Goal: Task Accomplishment & Management: Use online tool/utility

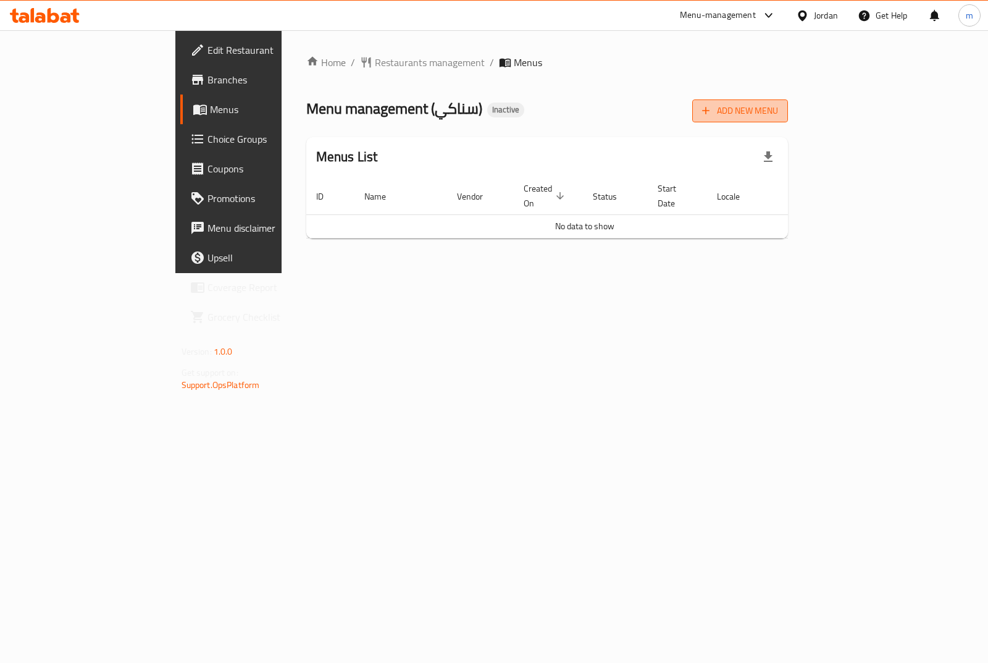
click at [778, 107] on span "Add New Menu" at bounding box center [740, 110] width 76 height 15
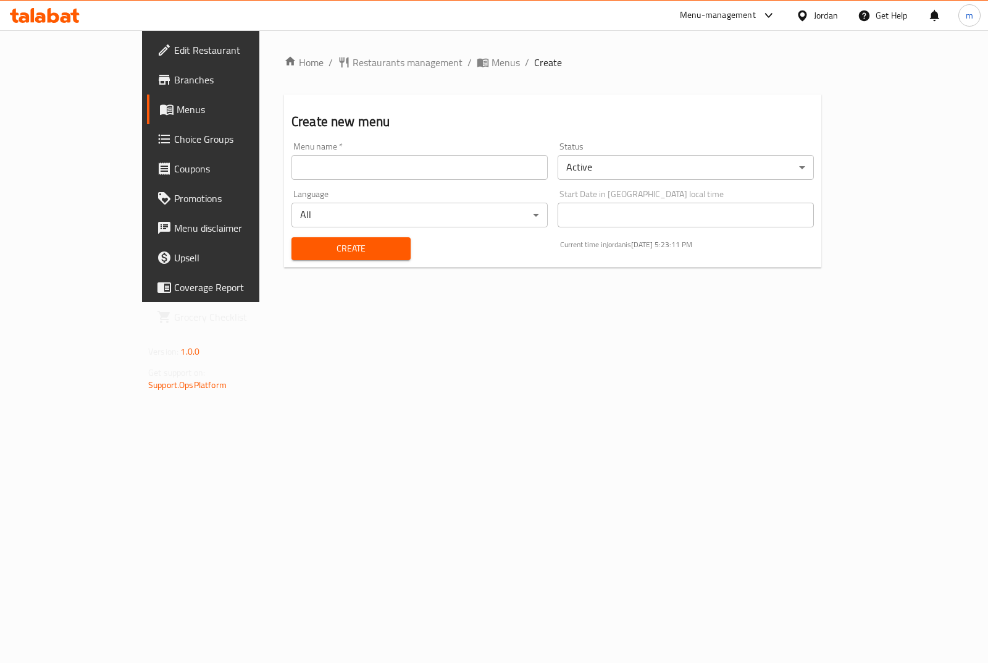
click at [313, 173] on input "text" at bounding box center [420, 167] width 256 height 25
type input "[DATE]"
click at [306, 258] on button "Create" at bounding box center [351, 248] width 119 height 23
click at [177, 111] on span "Menus" at bounding box center [237, 109] width 120 height 15
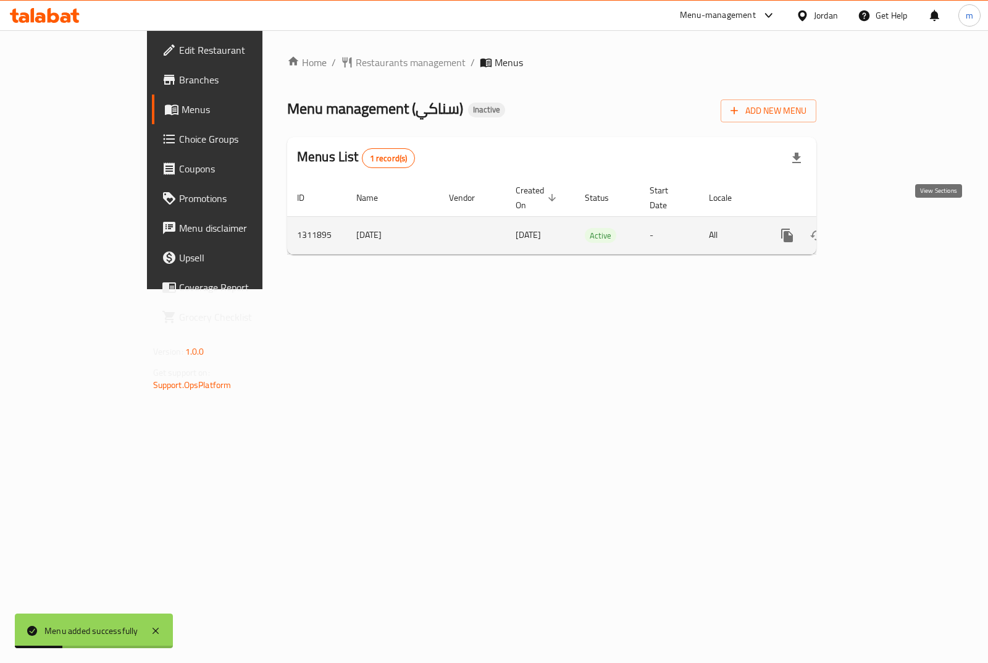
click at [884, 228] on icon "enhanced table" at bounding box center [876, 235] width 15 height 15
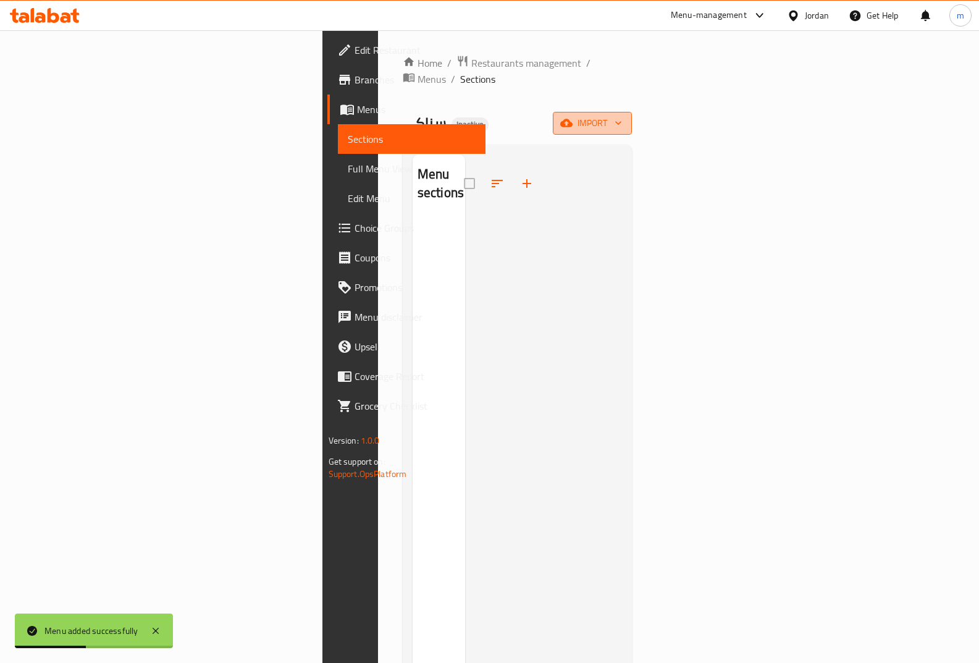
click at [622, 116] on span "import" at bounding box center [592, 123] width 59 height 15
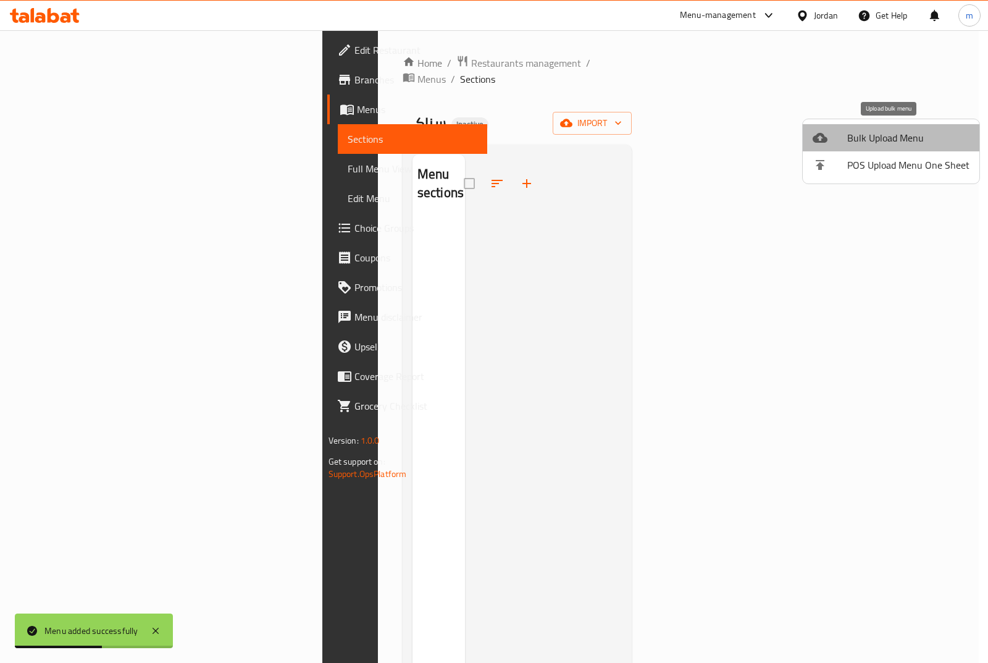
click at [920, 139] on span "Bulk Upload Menu" at bounding box center [909, 137] width 122 height 15
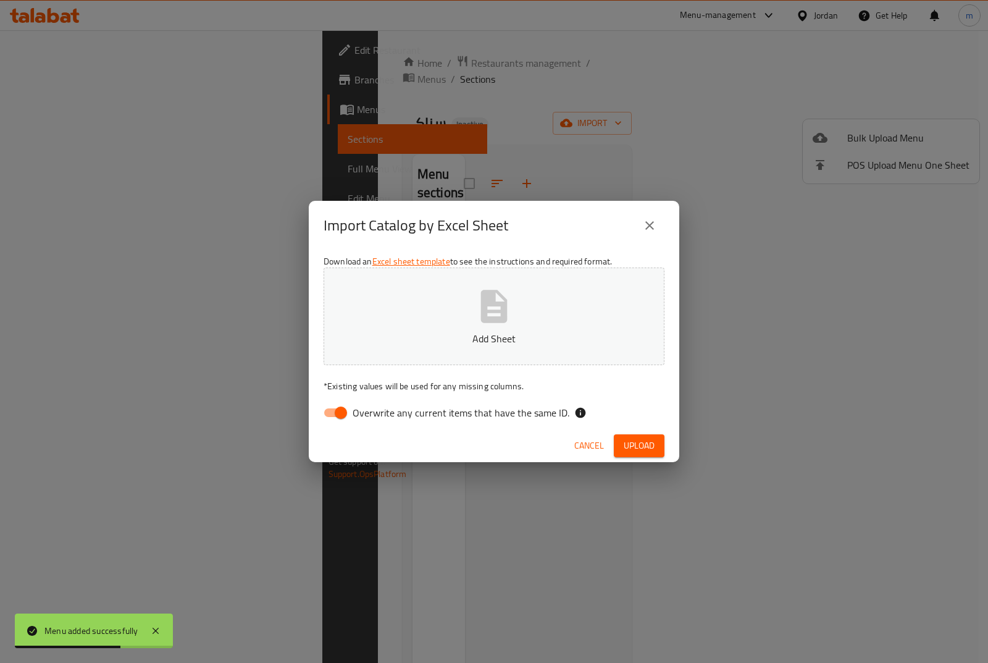
click at [343, 408] on input "Overwrite any current items that have the same ID." at bounding box center [341, 412] width 70 height 23
checkbox input "false"
click at [368, 337] on p "Add Sheet" at bounding box center [494, 338] width 303 height 15
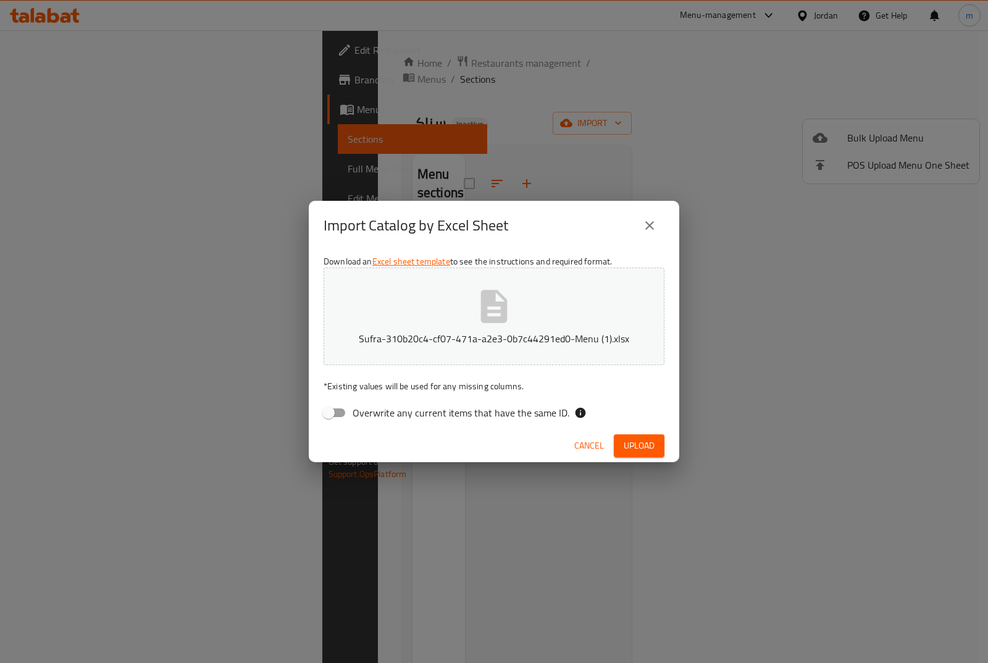
click at [640, 445] on span "Upload" at bounding box center [639, 445] width 31 height 15
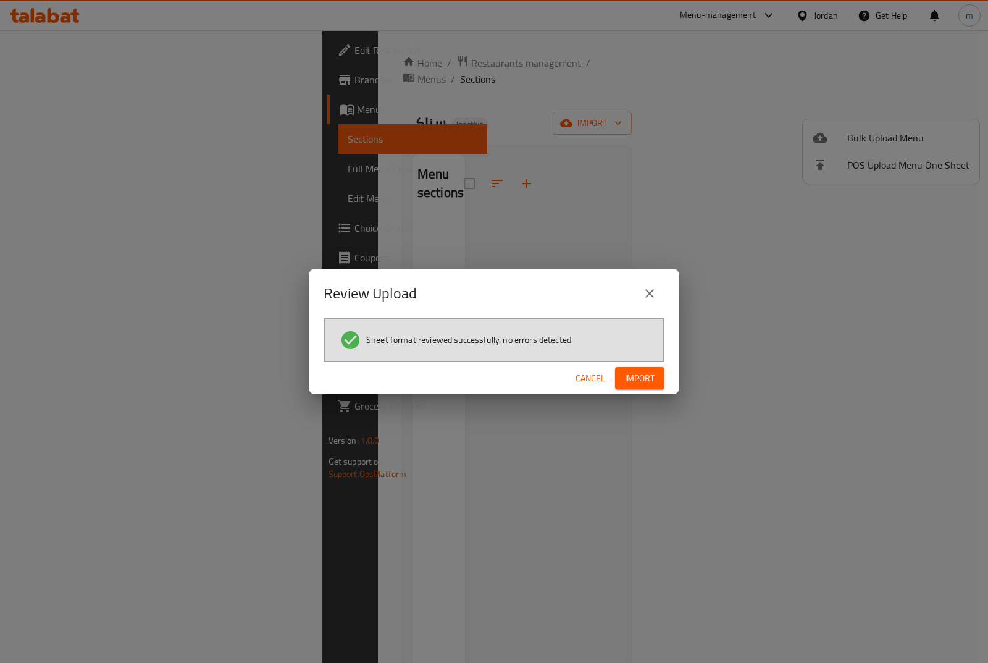
click at [639, 371] on span "Import" at bounding box center [640, 378] width 30 height 15
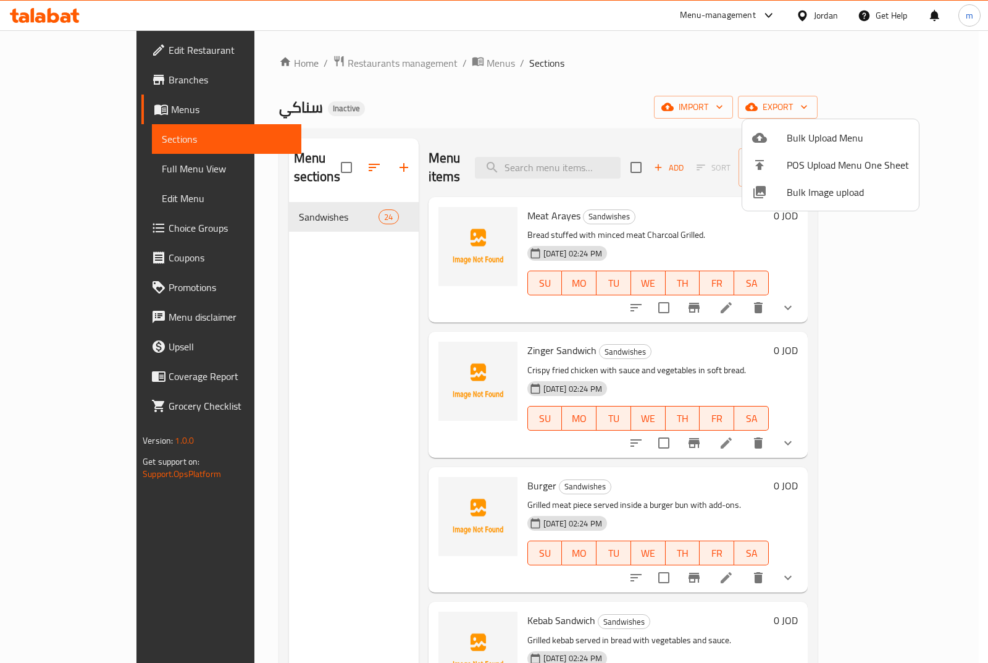
click at [56, 170] on div at bounding box center [494, 331] width 988 height 663
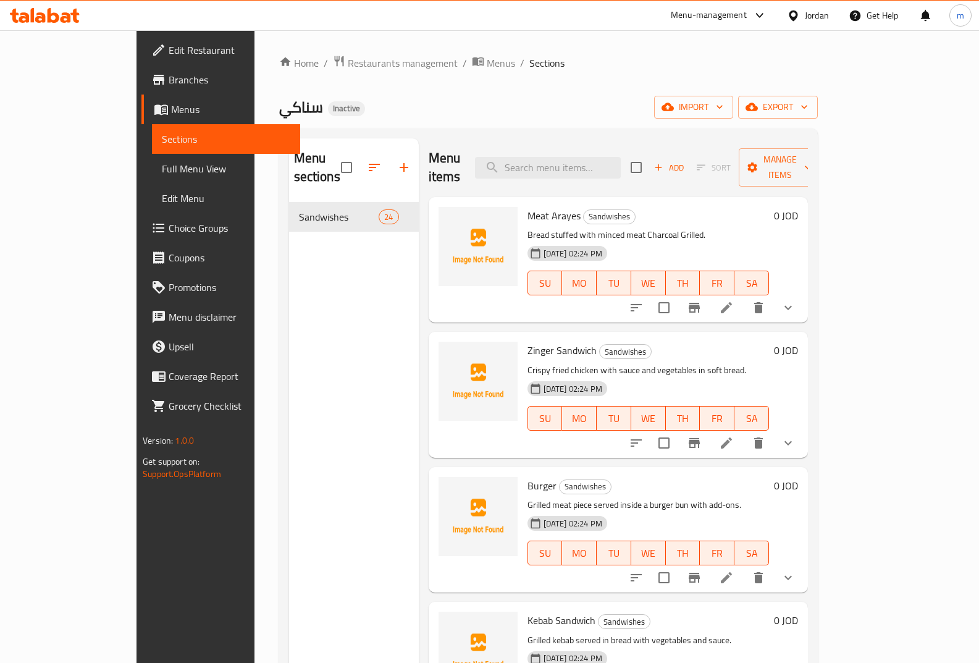
click at [162, 166] on span "Full Menu View" at bounding box center [226, 168] width 128 height 15
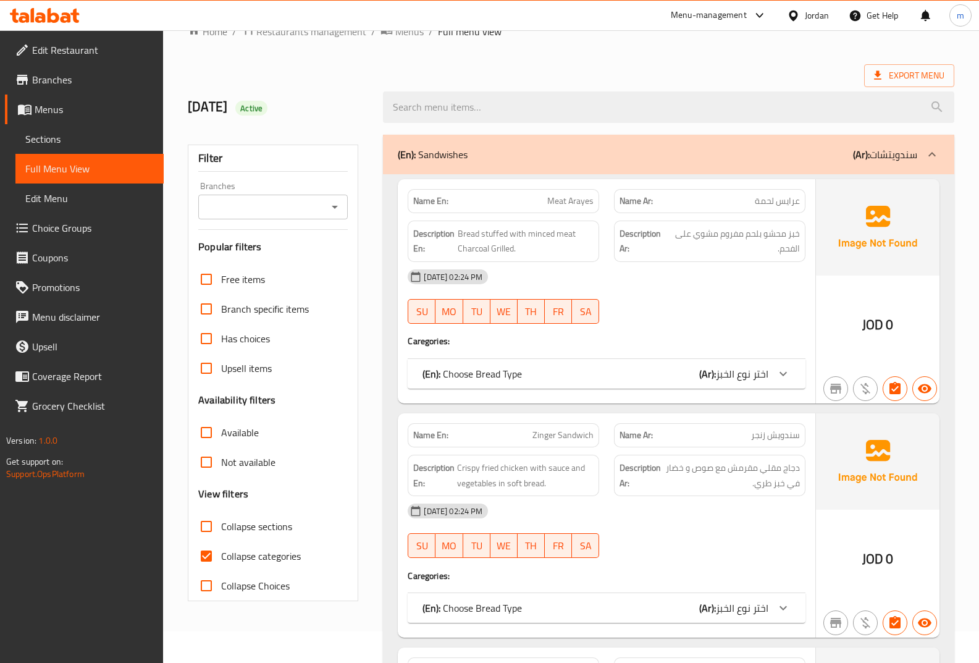
scroll to position [62, 0]
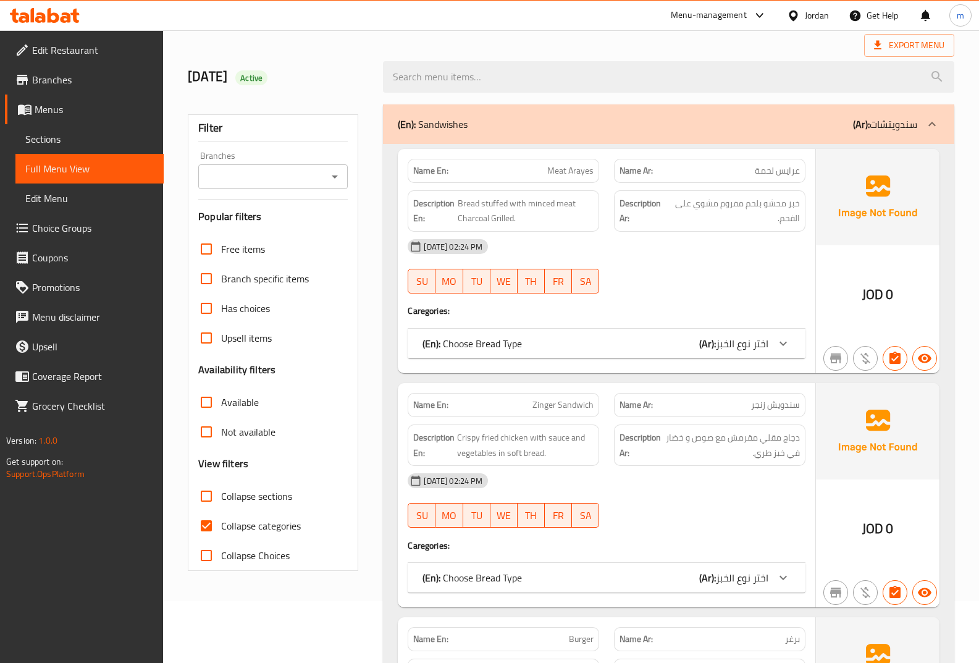
click at [276, 518] on span "Collapse categories" at bounding box center [261, 525] width 80 height 15
click at [221, 518] on input "Collapse categories" at bounding box center [207, 526] width 30 height 30
checkbox input "false"
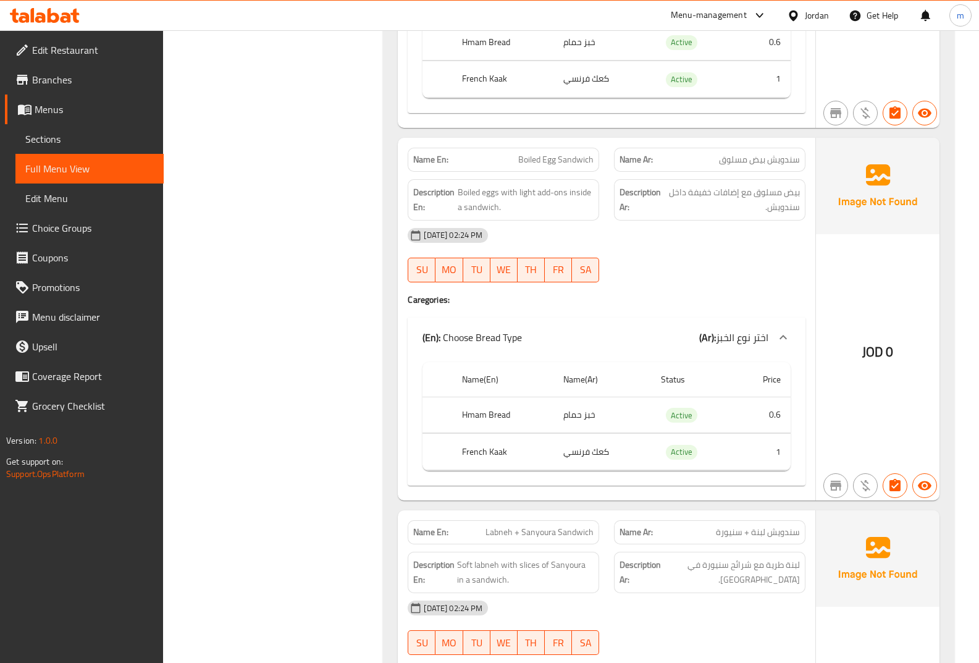
scroll to position [0, 0]
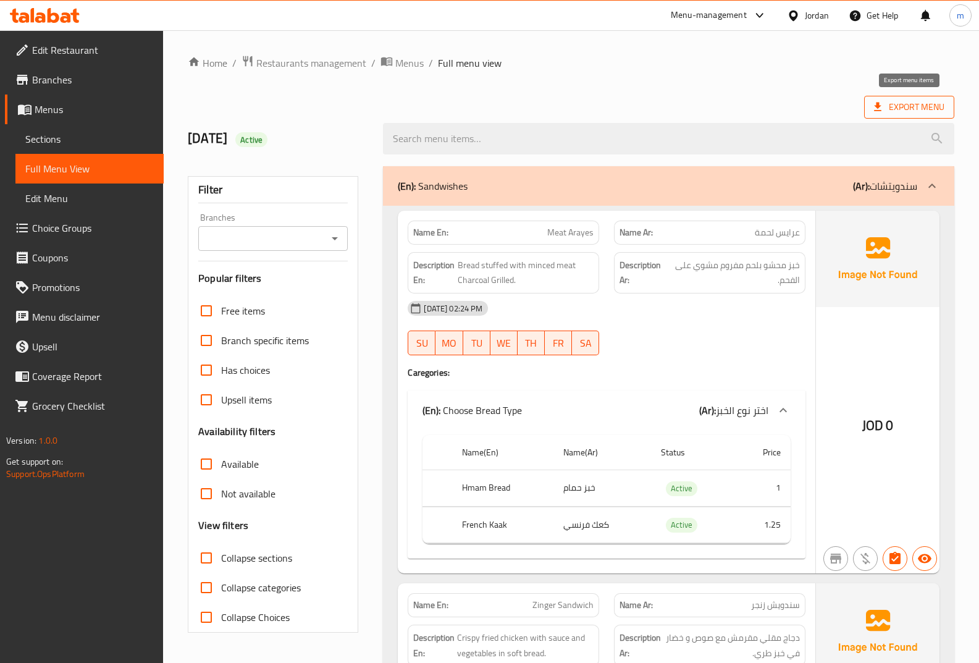
click at [911, 110] on span "Export Menu" at bounding box center [909, 106] width 70 height 15
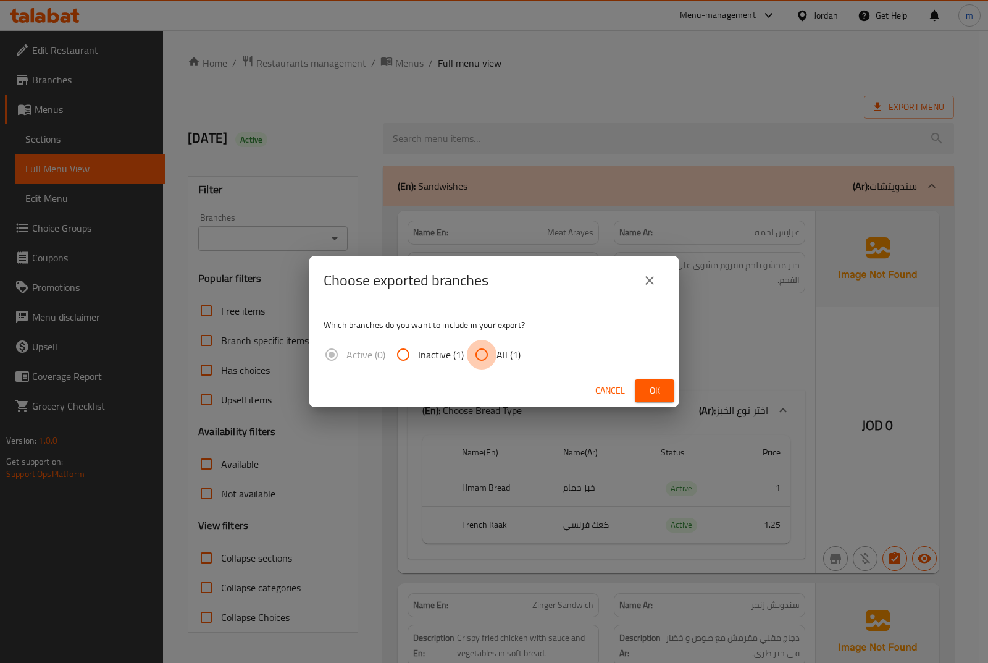
click at [485, 359] on input "All (1)" at bounding box center [482, 355] width 30 height 30
radio input "true"
click at [653, 386] on span "Ok" at bounding box center [655, 390] width 20 height 15
